Goal: Transaction & Acquisition: Purchase product/service

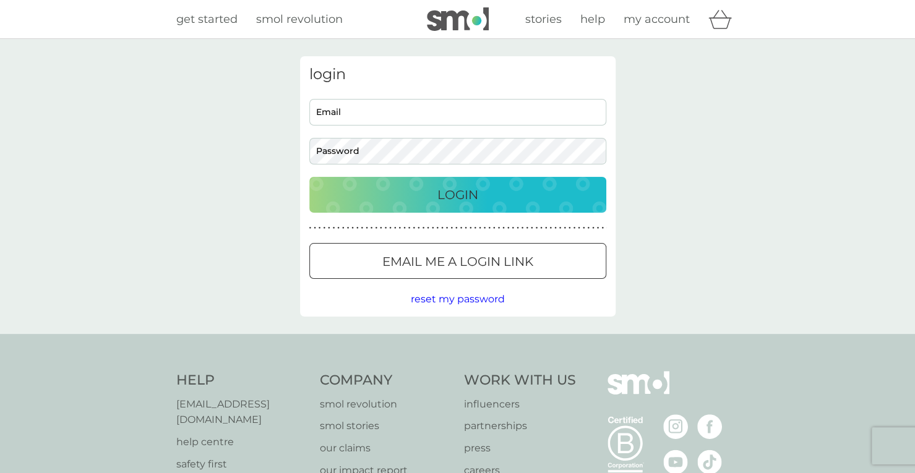
type input "heather@ask-the-boss.co.uk"
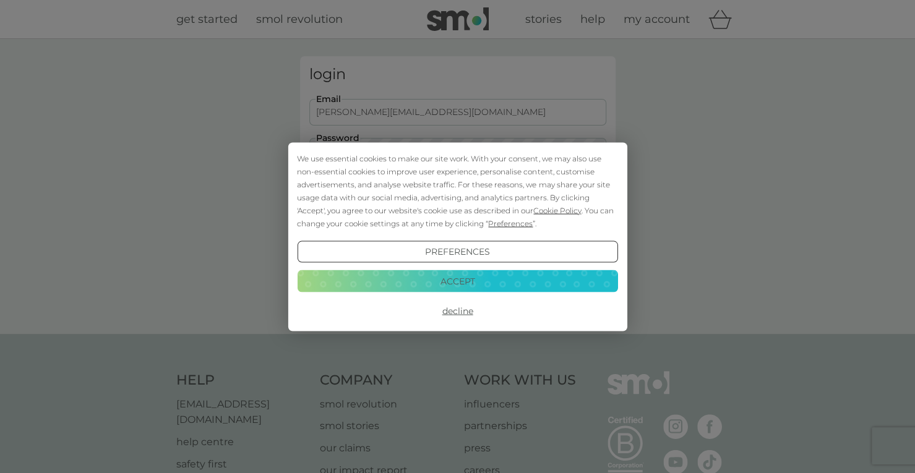
click at [461, 280] on button "Accept" at bounding box center [457, 281] width 320 height 22
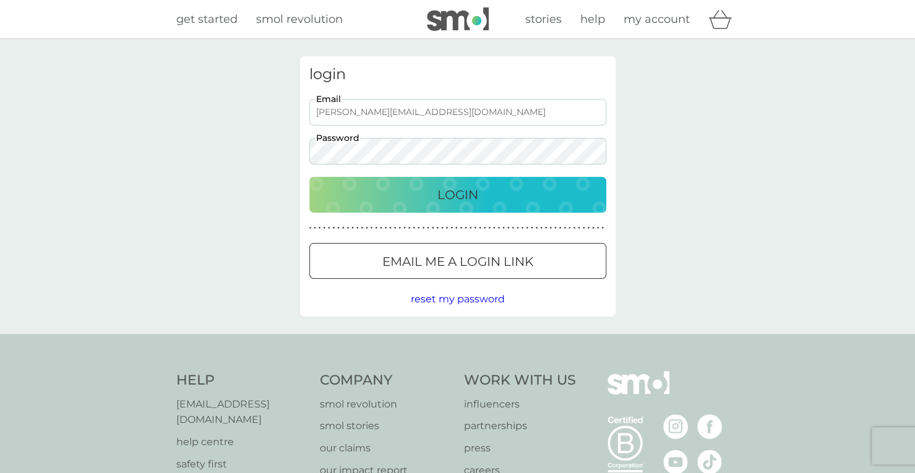
click at [467, 194] on p "Login" at bounding box center [457, 195] width 41 height 20
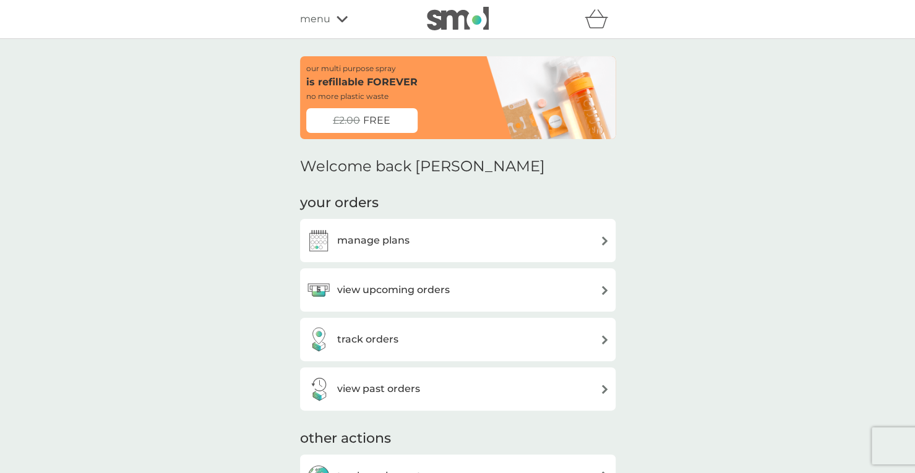
click at [581, 286] on div "view upcoming orders" at bounding box center [457, 290] width 303 height 25
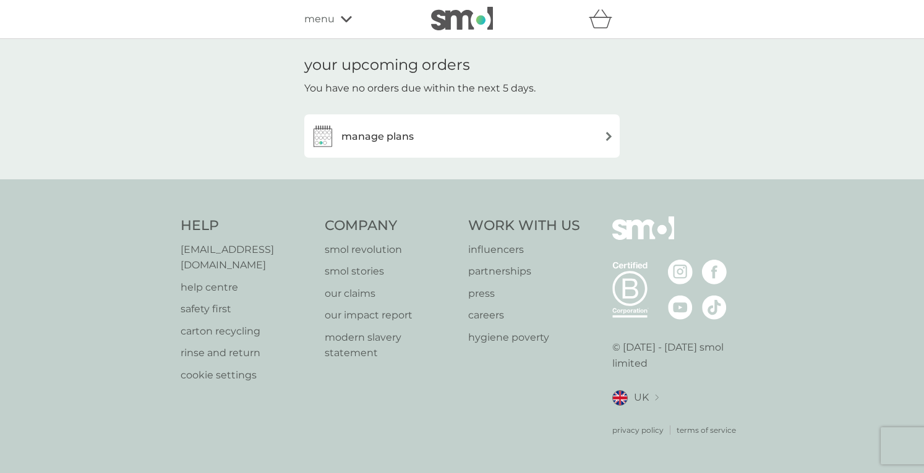
click at [600, 134] on div "manage plans" at bounding box center [462, 136] width 303 height 25
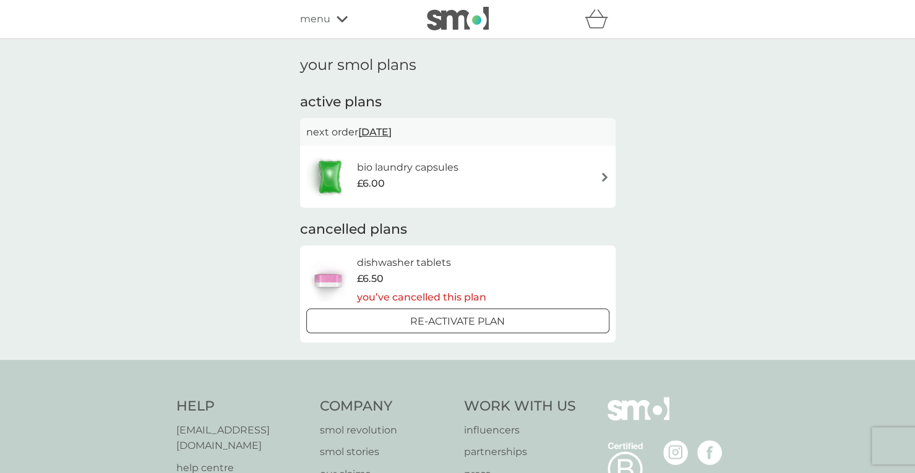
click at [593, 171] on div "bio laundry capsules £6.00" at bounding box center [457, 176] width 303 height 43
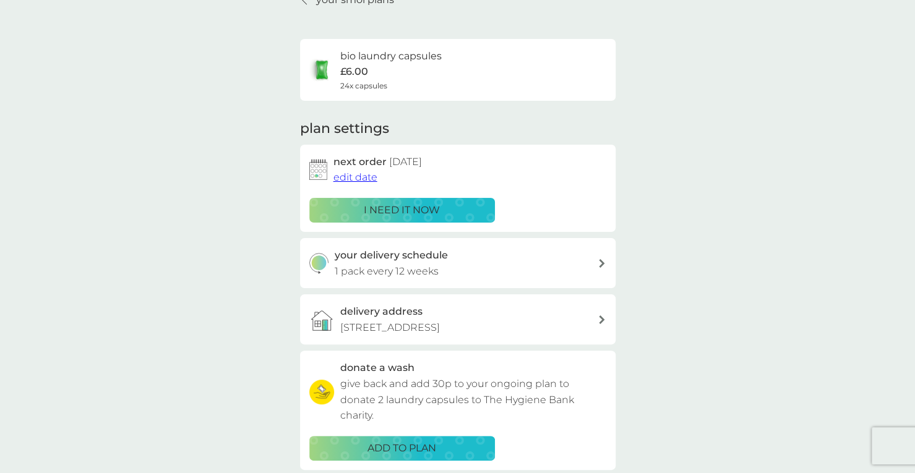
scroll to position [67, 0]
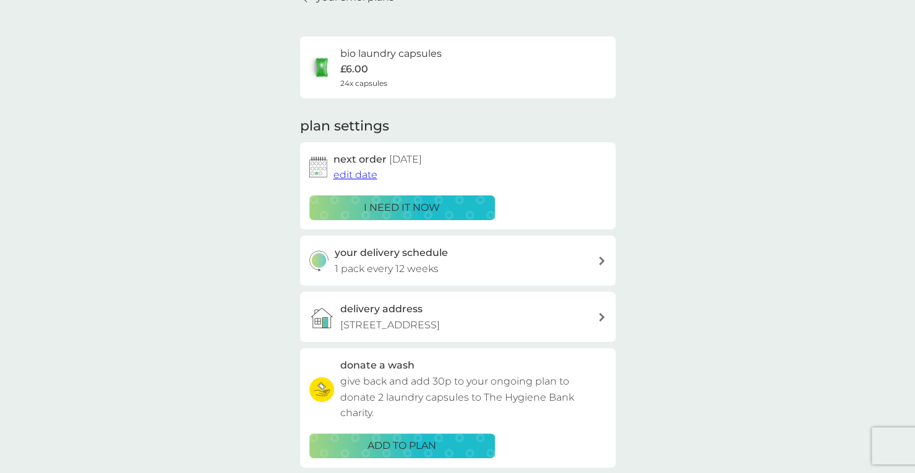
click at [405, 204] on p "i need it now" at bounding box center [402, 208] width 76 height 16
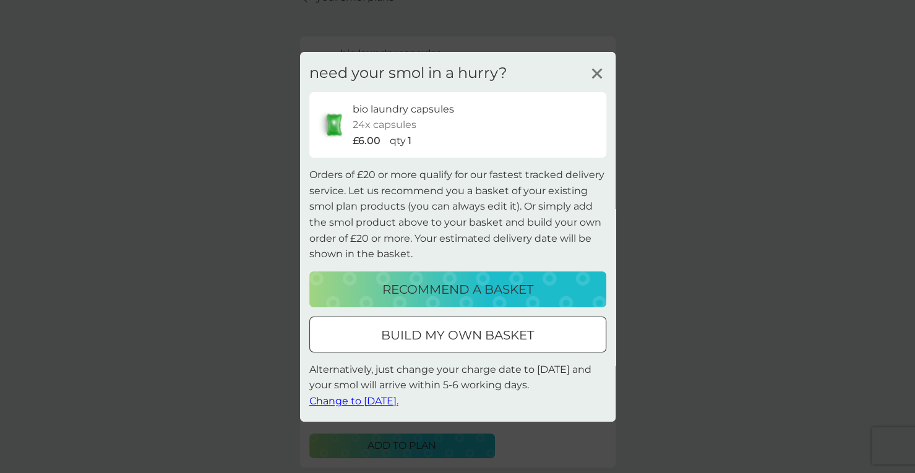
click at [454, 287] on p "recommend a basket" at bounding box center [457, 290] width 151 height 20
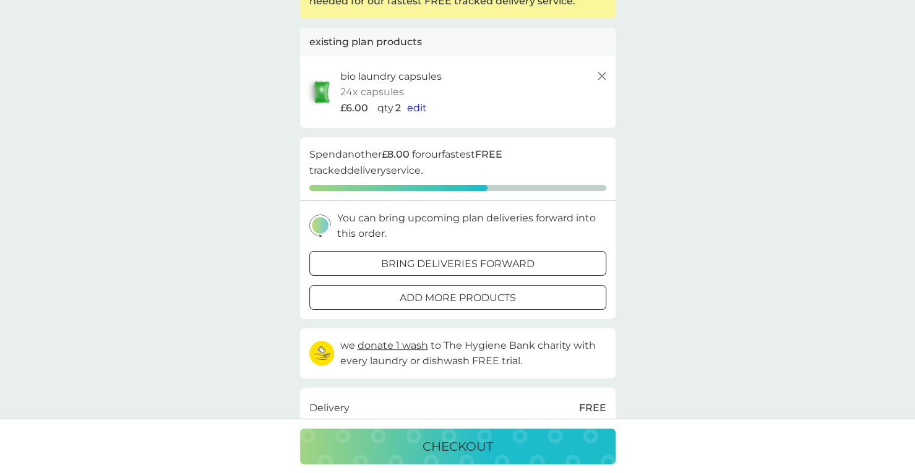
scroll to position [119, 0]
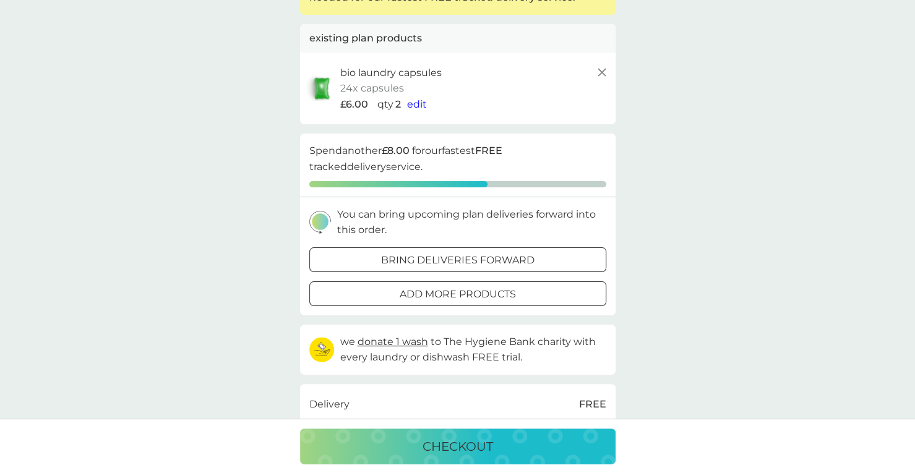
click at [409, 103] on span "edit" at bounding box center [417, 104] width 20 height 12
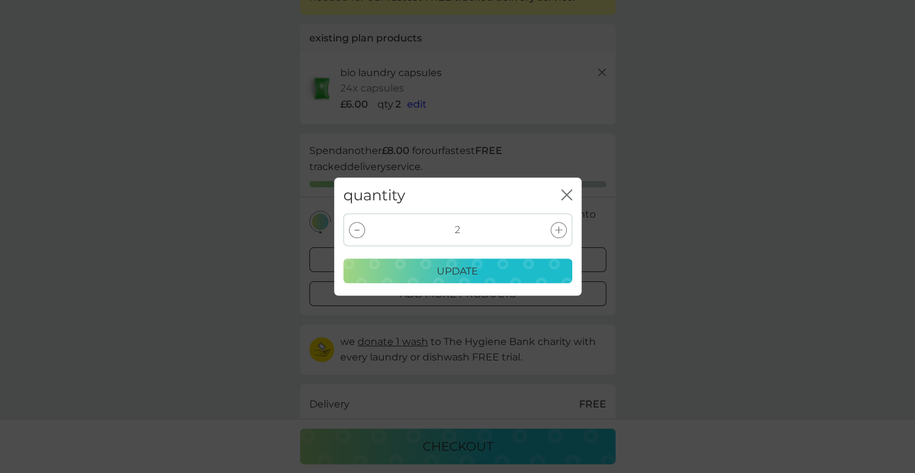
click at [356, 230] on icon at bounding box center [357, 230] width 5 height 1
click at [460, 272] on p "update" at bounding box center [457, 272] width 41 height 16
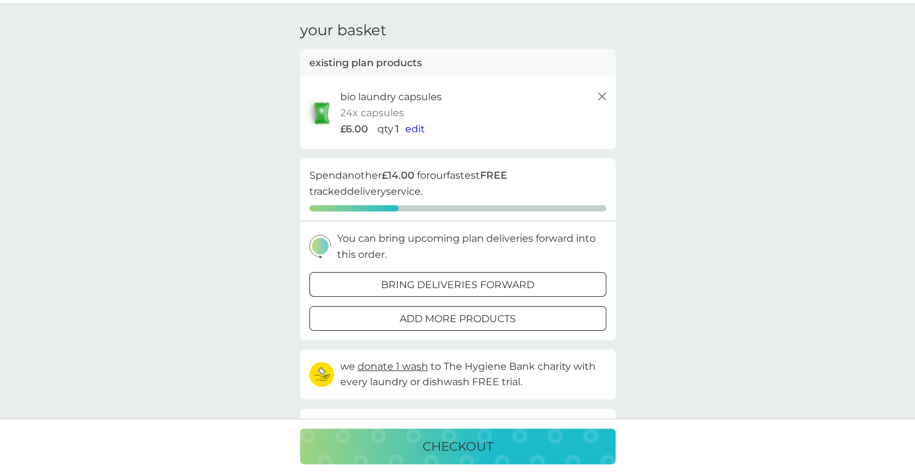
scroll to position [17, 0]
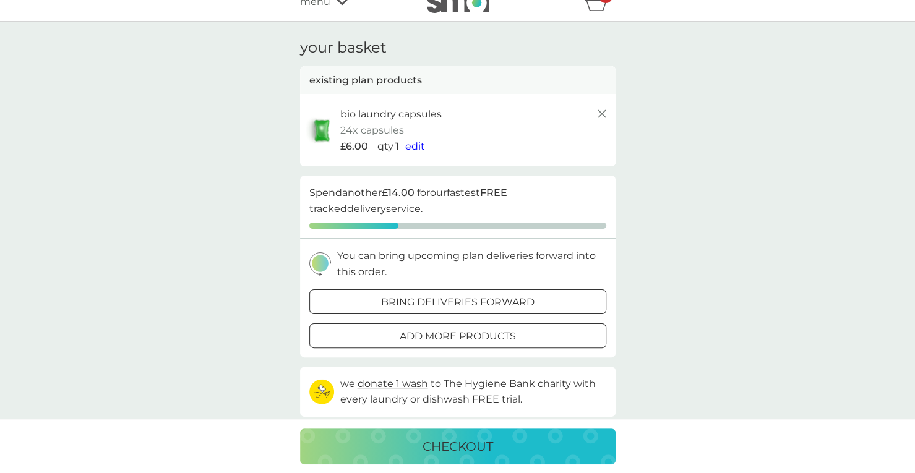
click at [493, 296] on p "bring deliveries forward" at bounding box center [457, 303] width 153 height 16
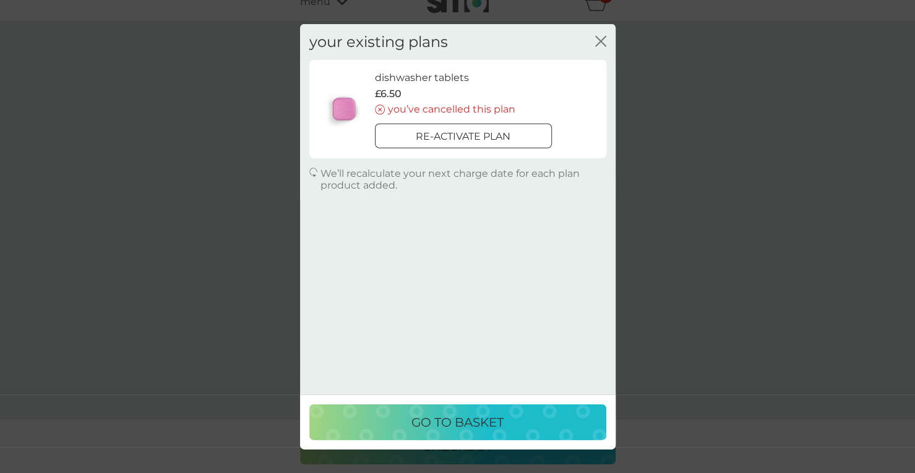
click at [599, 40] on icon "close" at bounding box center [598, 41] width 5 height 10
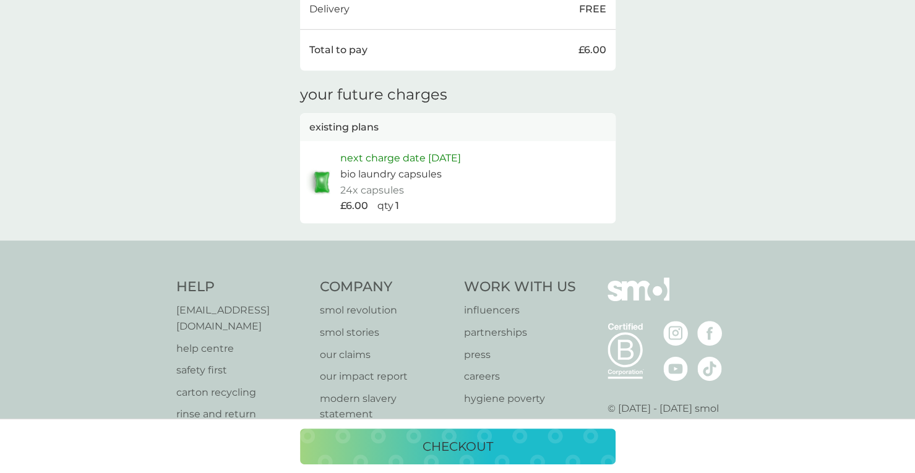
scroll to position [457, 0]
click at [445, 453] on p "checkout" at bounding box center [458, 447] width 71 height 20
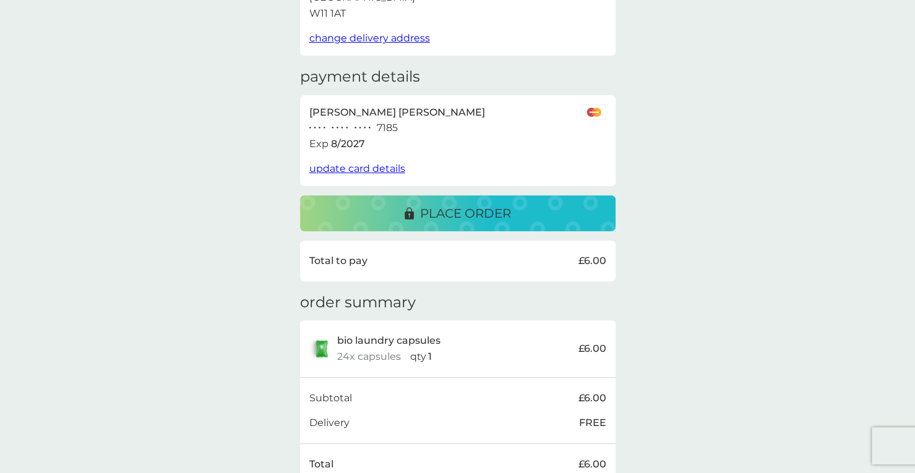
scroll to position [139, 0]
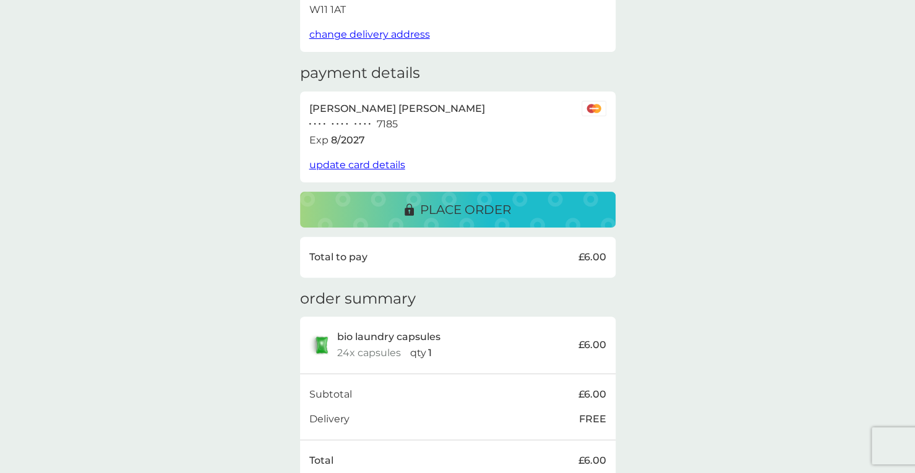
click at [497, 218] on p "place order" at bounding box center [465, 210] width 91 height 20
